Goal: Information Seeking & Learning: Learn about a topic

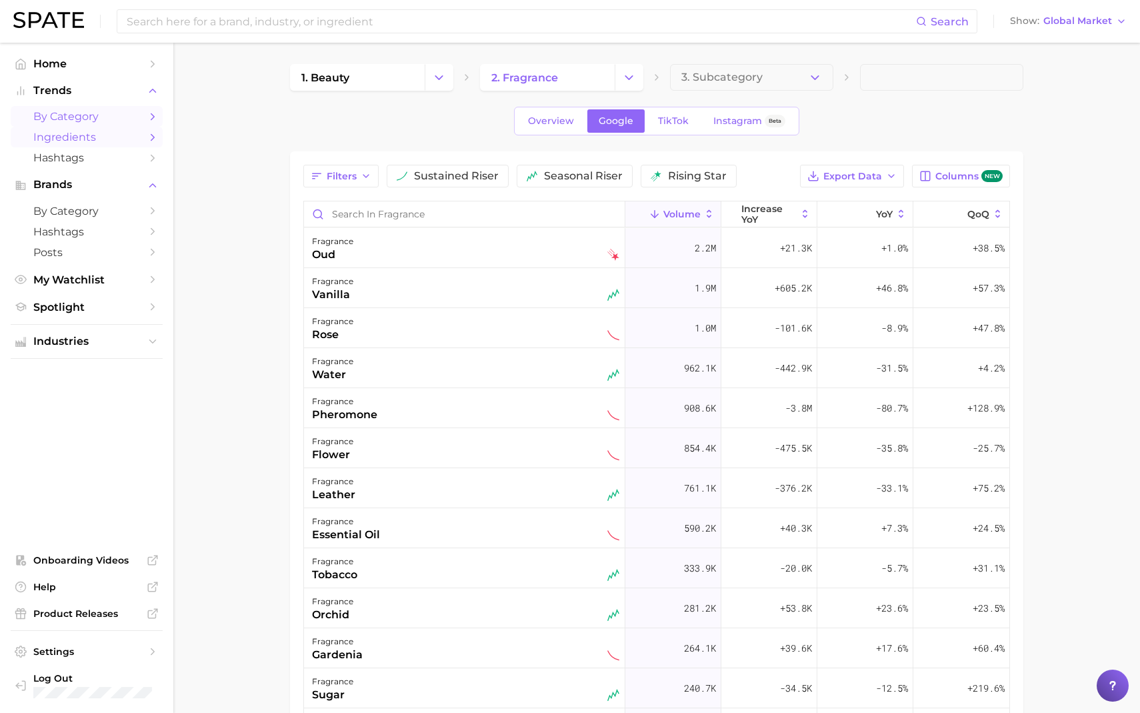
click at [87, 117] on span "by Category" at bounding box center [86, 116] width 107 height 13
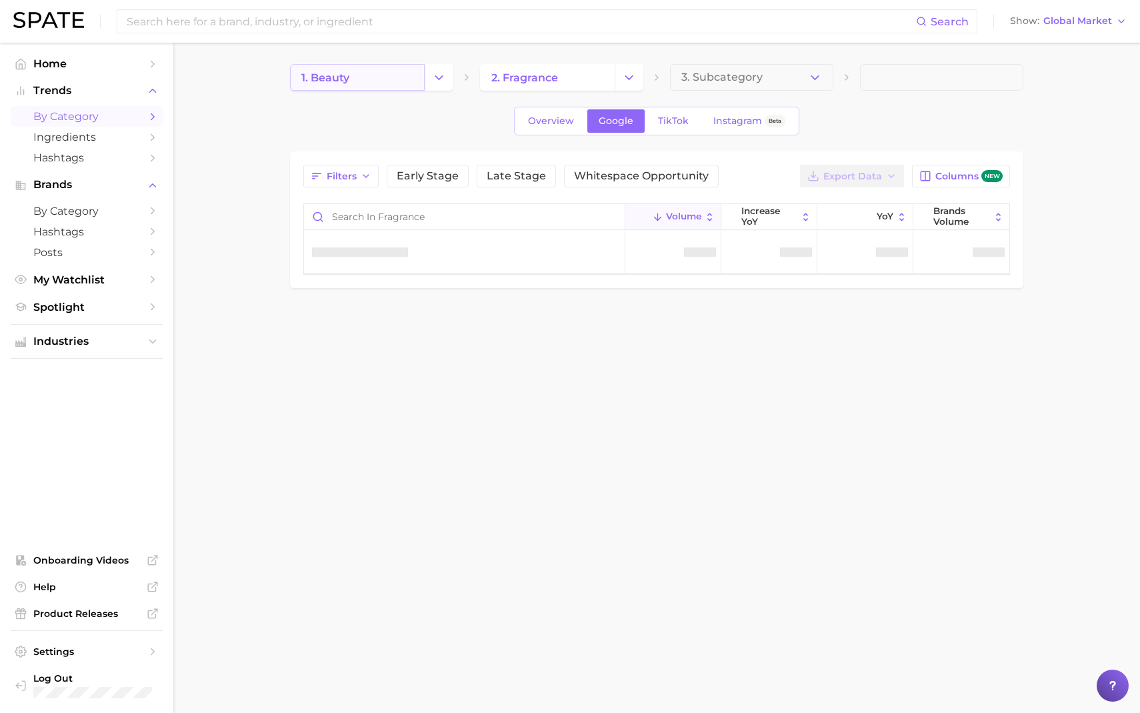
click at [412, 82] on link "1. beauty" at bounding box center [357, 77] width 135 height 27
click at [439, 83] on icon "Change Category" at bounding box center [439, 78] width 14 height 14
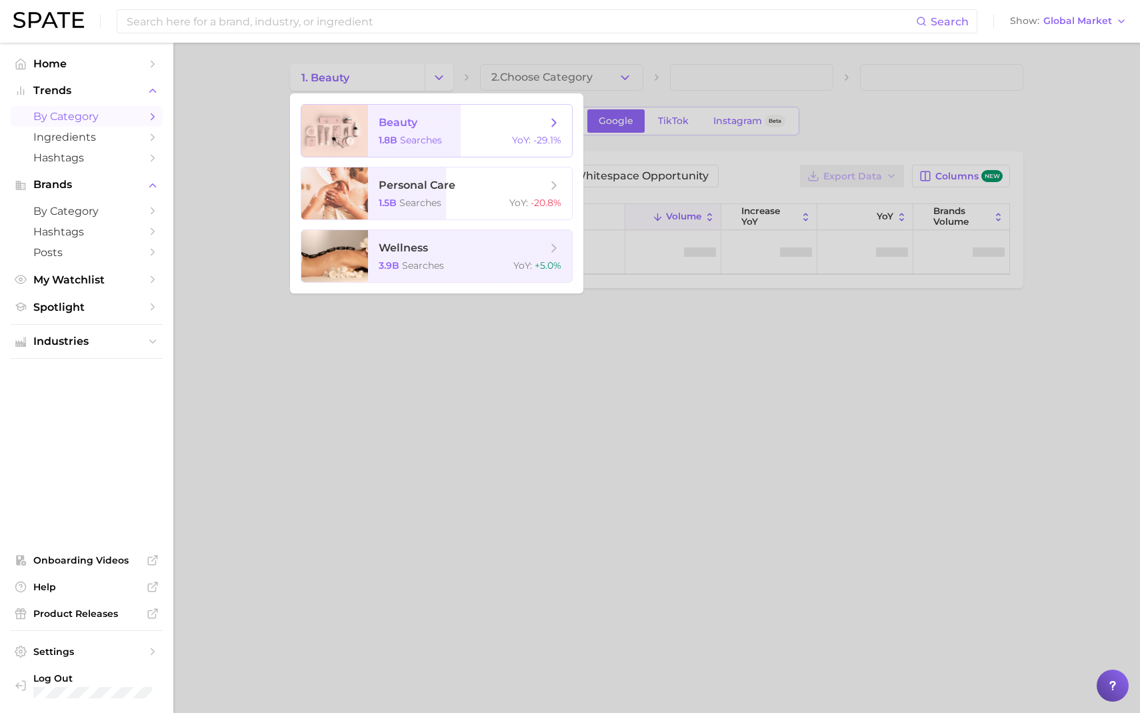
click at [441, 129] on span "beauty 1.8b searches YoY : -29.1%" at bounding box center [470, 131] width 204 height 52
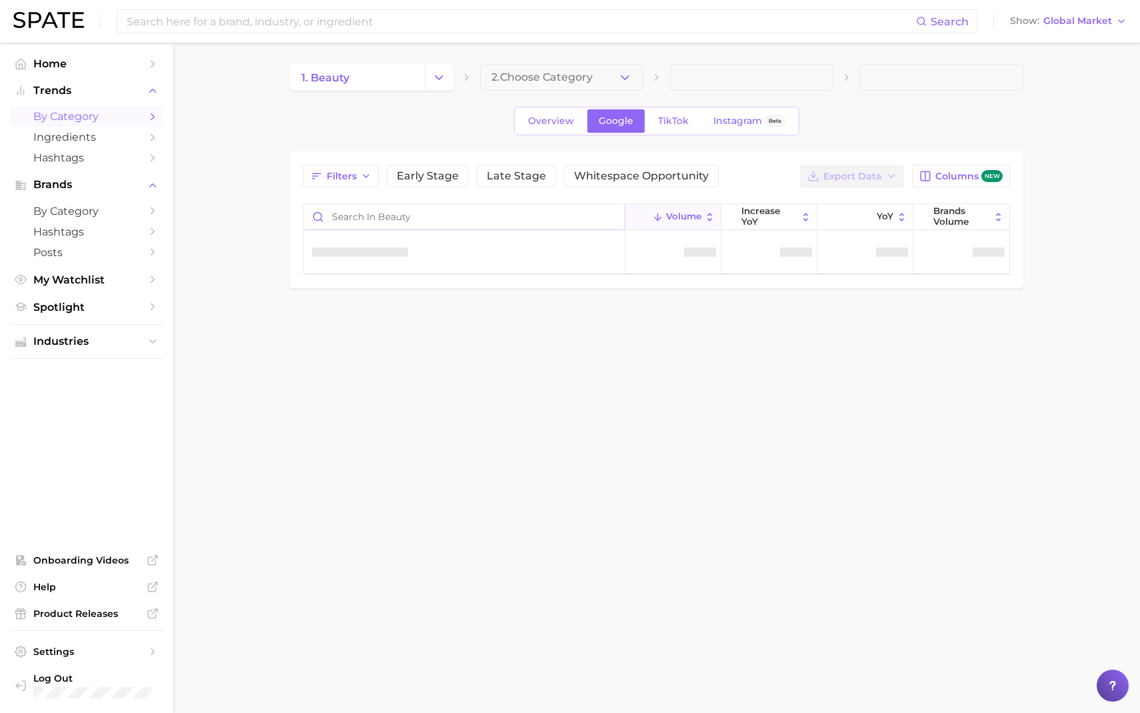
click at [396, 216] on input "Search in beauty" at bounding box center [464, 216] width 321 height 25
type input "POWDER"
